Goal: Find contact information: Find contact information

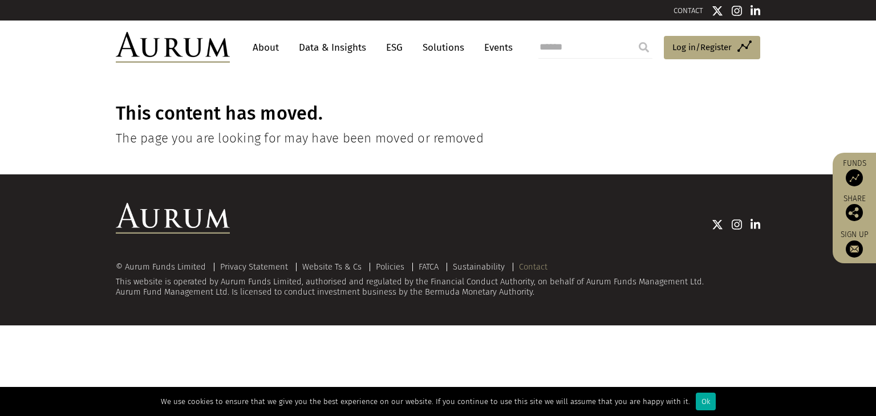
click at [534, 262] on link "Contact" at bounding box center [533, 267] width 29 height 10
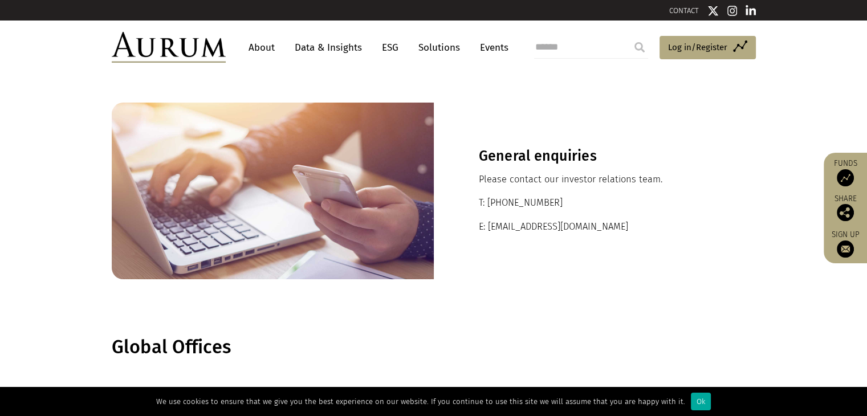
click at [271, 48] on link "About" at bounding box center [262, 47] width 38 height 21
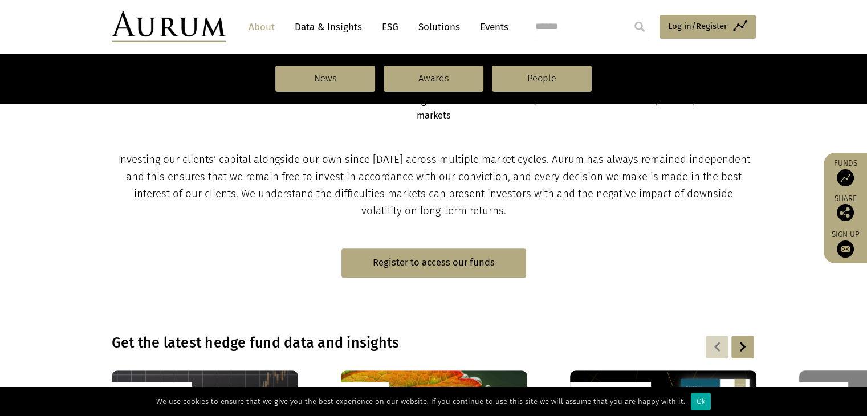
scroll to position [486, 0]
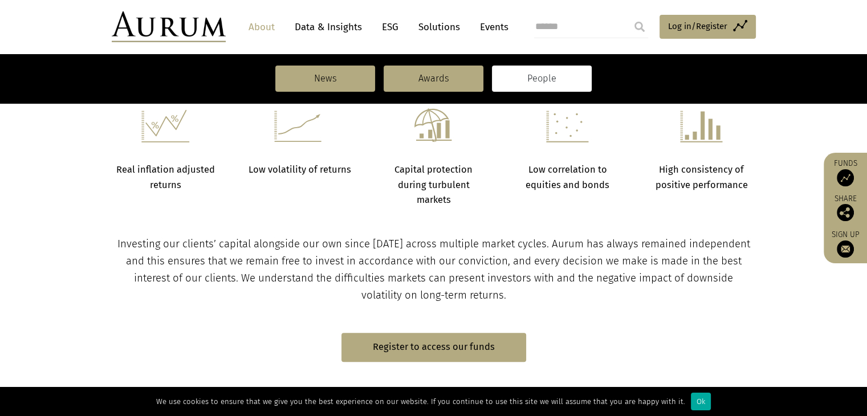
click at [518, 79] on link "People" at bounding box center [542, 79] width 100 height 26
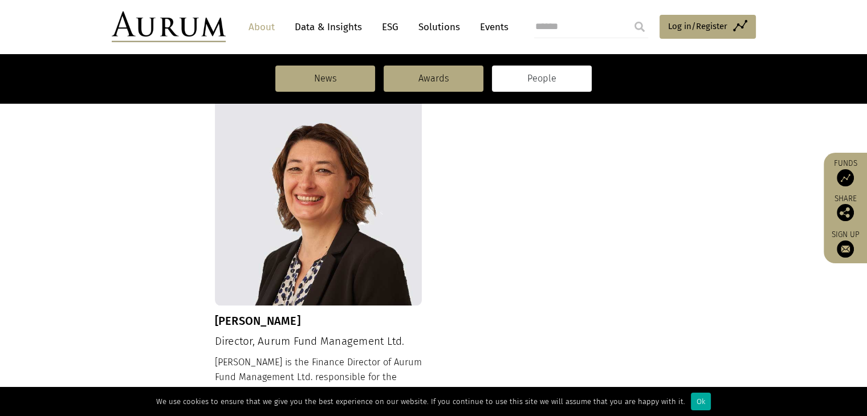
scroll to position [1113, 0]
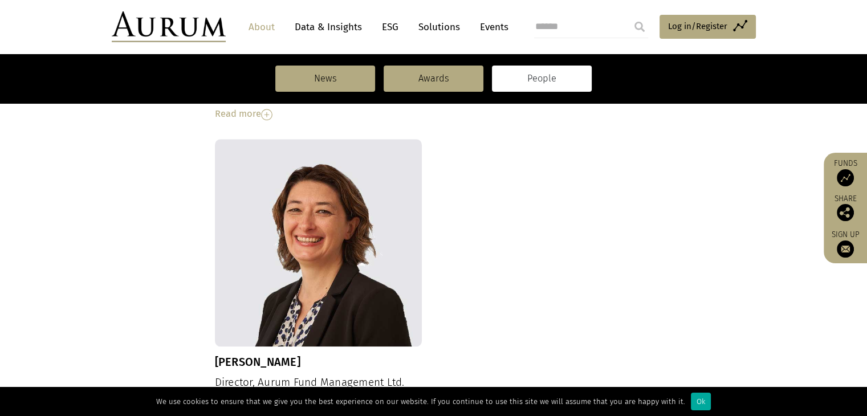
click at [262, 27] on link "About" at bounding box center [262, 27] width 38 height 21
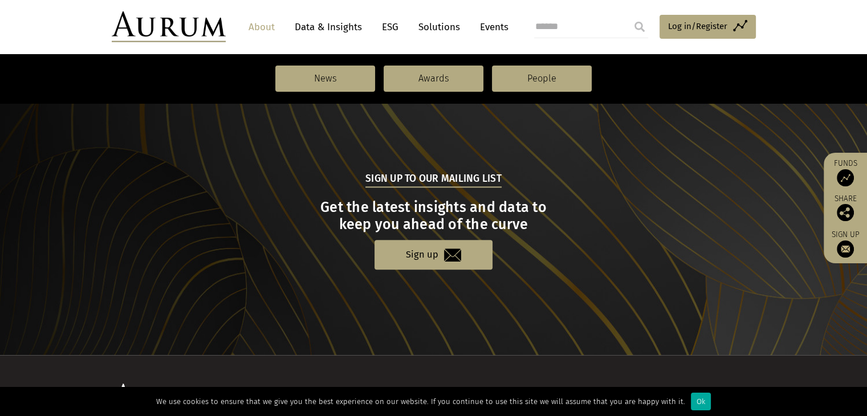
scroll to position [1284, 0]
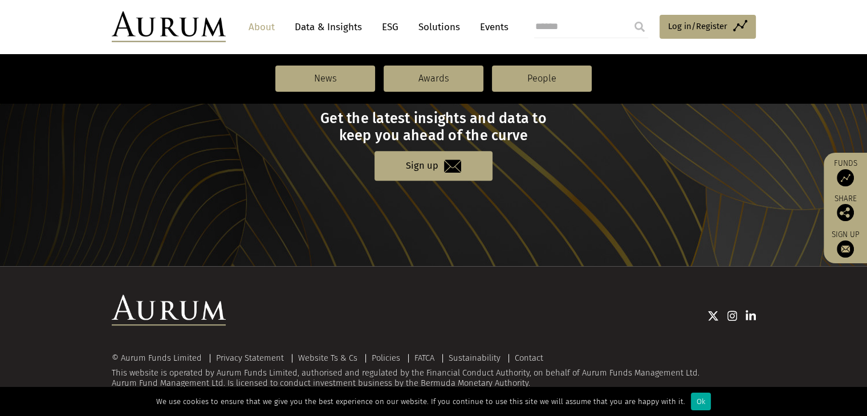
click at [529, 351] on div "© Aurum Funds Limited Privacy Statement Website Ts & Cs Policies FATCA Sustaina…" at bounding box center [433, 342] width 667 height 94
click at [530, 354] on link "Contact" at bounding box center [529, 358] width 29 height 10
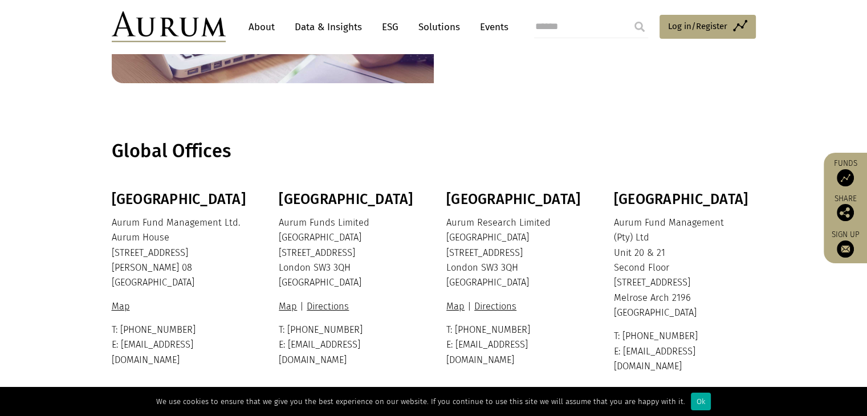
scroll to position [285, 0]
